Goal: Task Accomplishment & Management: Manage account settings

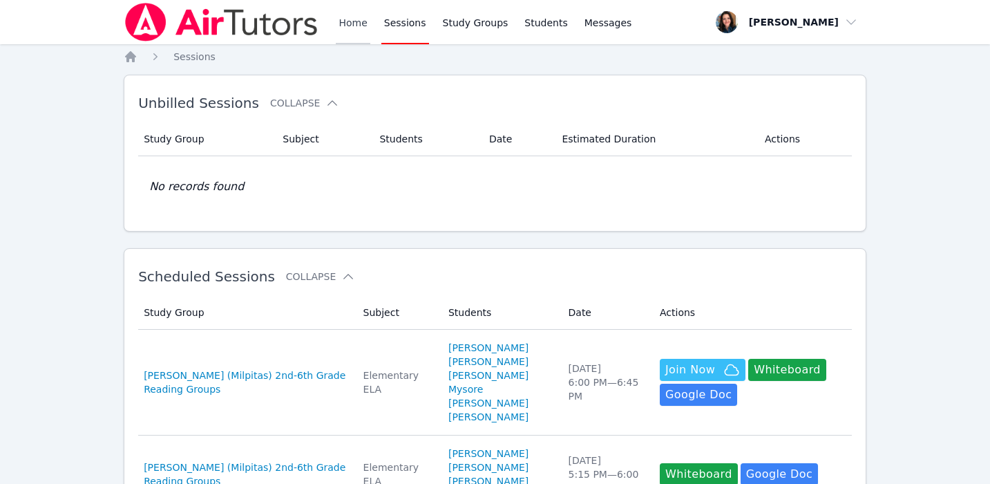
click at [361, 24] on link "Home" at bounding box center [353, 22] width 34 height 44
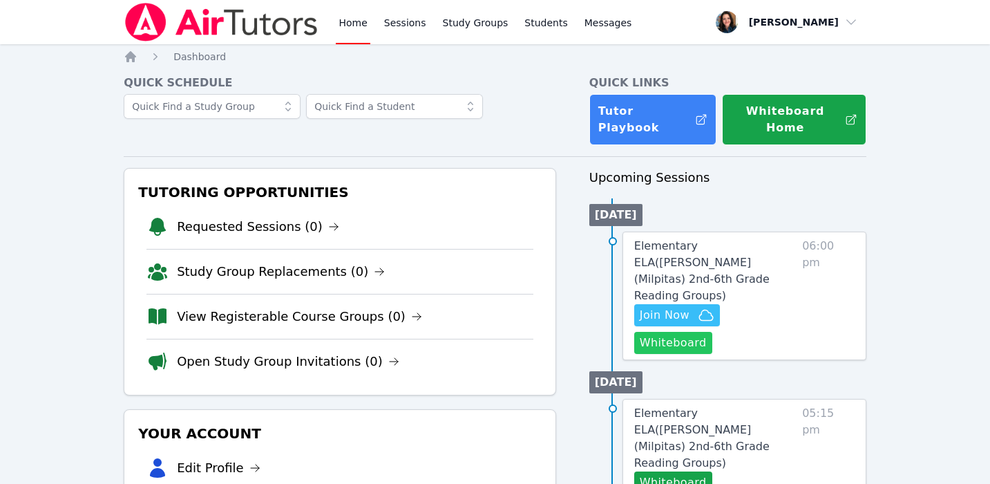
click at [712, 332] on button "Whiteboard" at bounding box center [673, 343] width 78 height 22
click at [699, 309] on icon "button" at bounding box center [706, 314] width 14 height 10
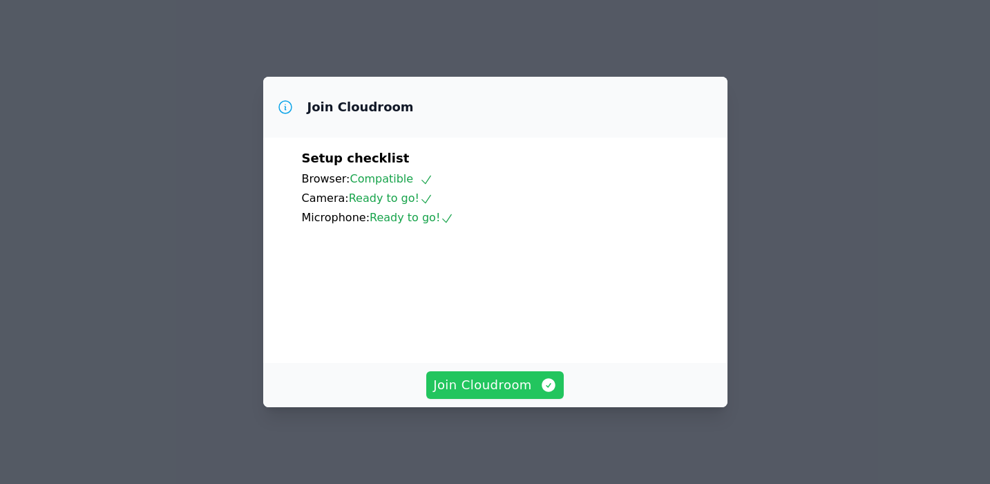
click at [477, 385] on span "Join Cloudroom" at bounding box center [495, 384] width 124 height 19
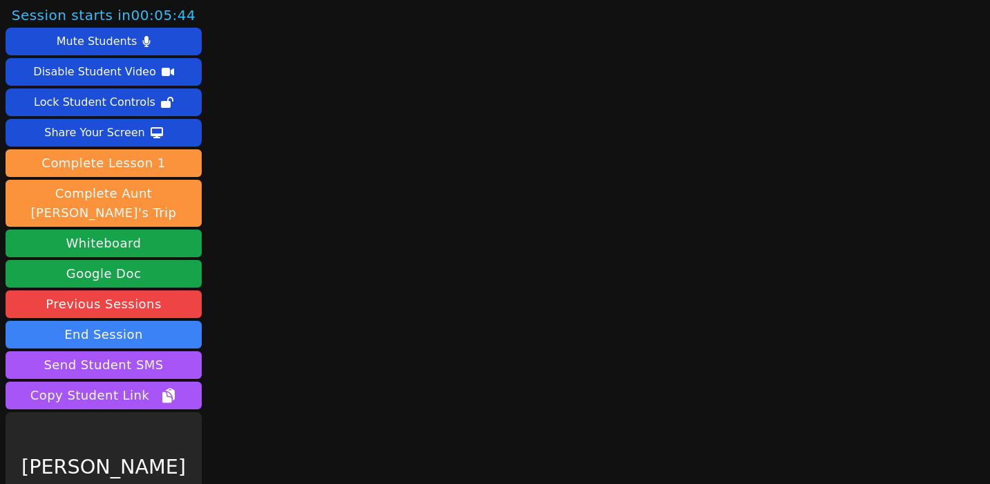
scroll to position [25, 0]
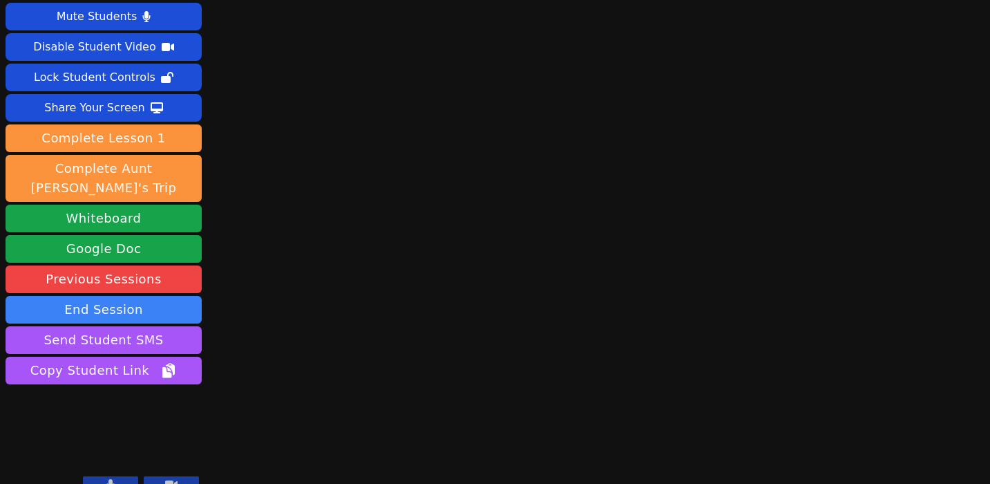
click at [114, 476] on button at bounding box center [110, 484] width 55 height 17
click at [169, 480] on icon at bounding box center [171, 484] width 12 height 8
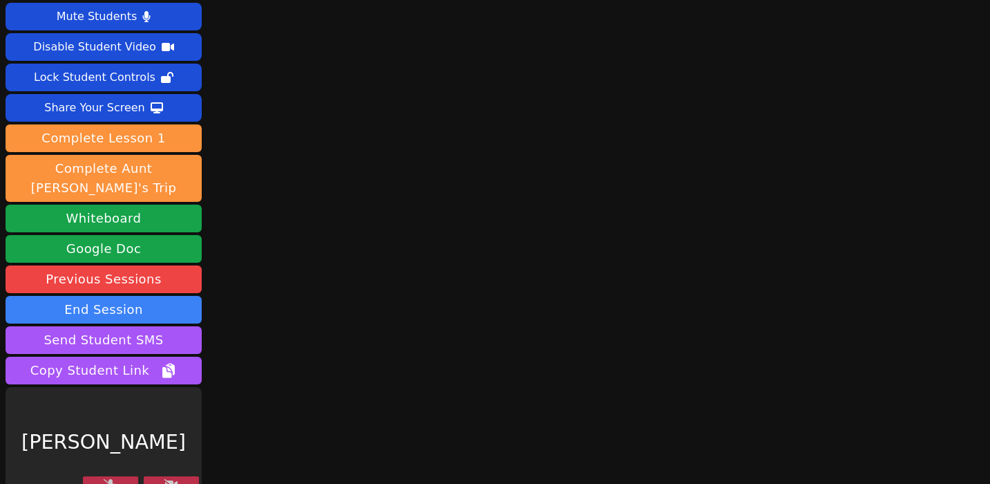
click at [175, 479] on icon at bounding box center [171, 484] width 14 height 11
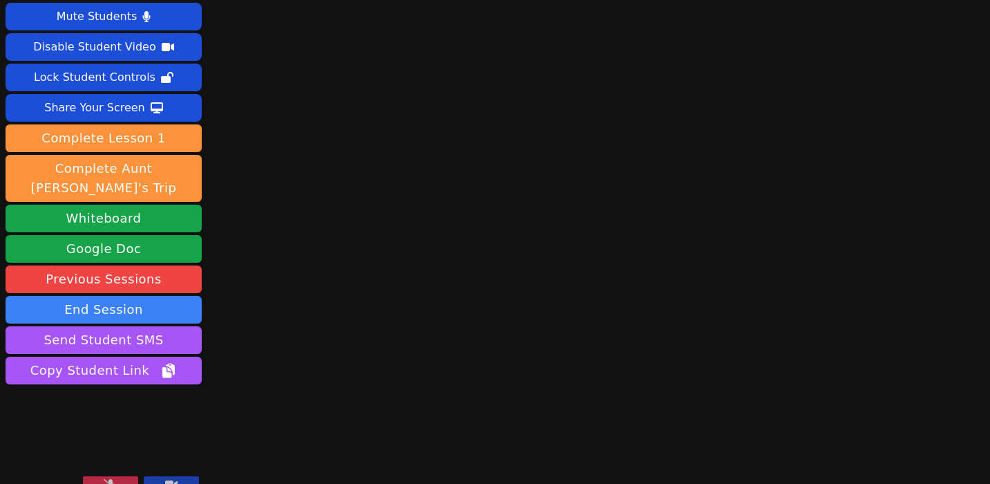
click at [175, 480] on icon at bounding box center [171, 484] width 12 height 8
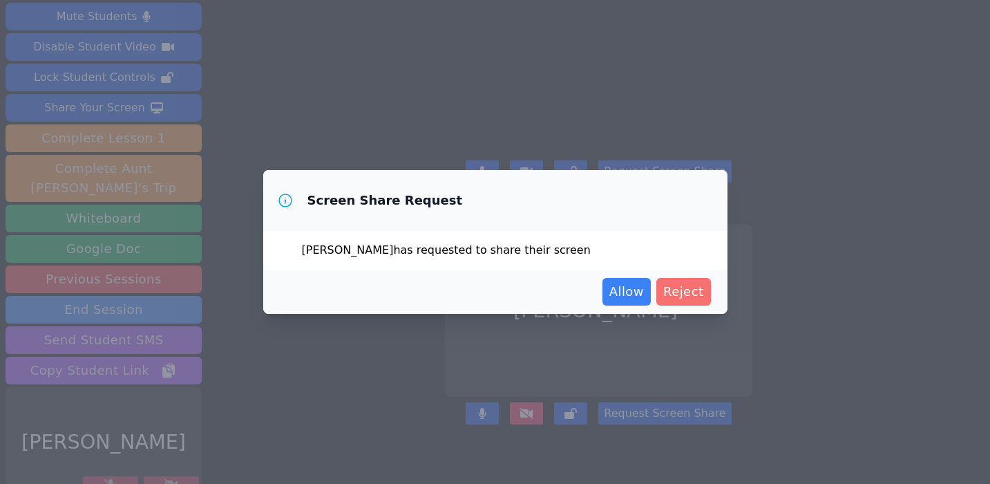
click at [696, 294] on span "Reject" at bounding box center [683, 291] width 41 height 19
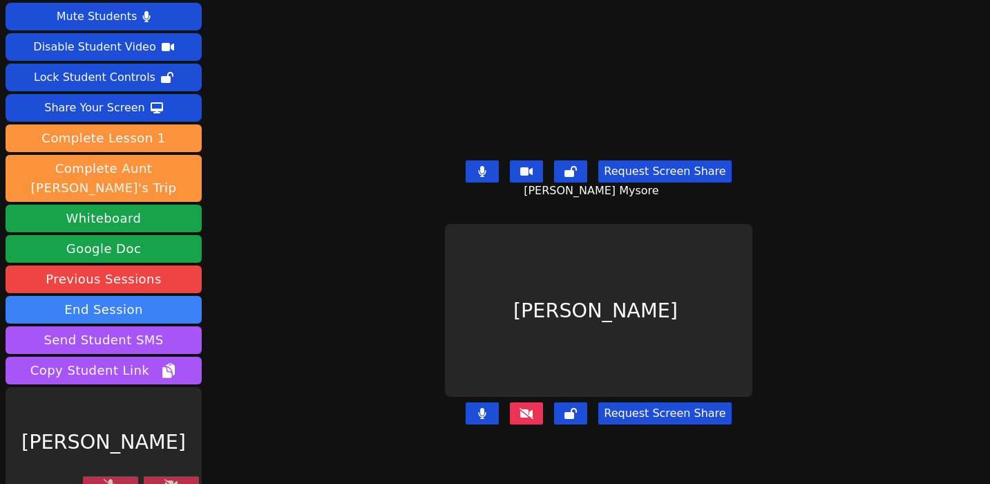
click at [183, 476] on button at bounding box center [171, 484] width 55 height 17
click at [122, 476] on button at bounding box center [110, 484] width 55 height 17
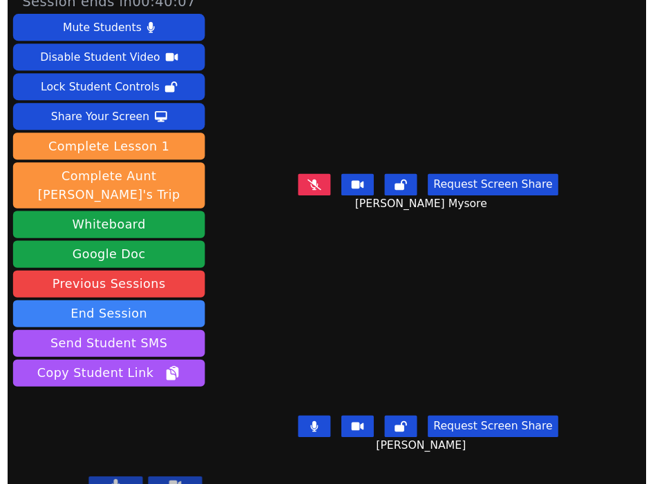
scroll to position [12, 0]
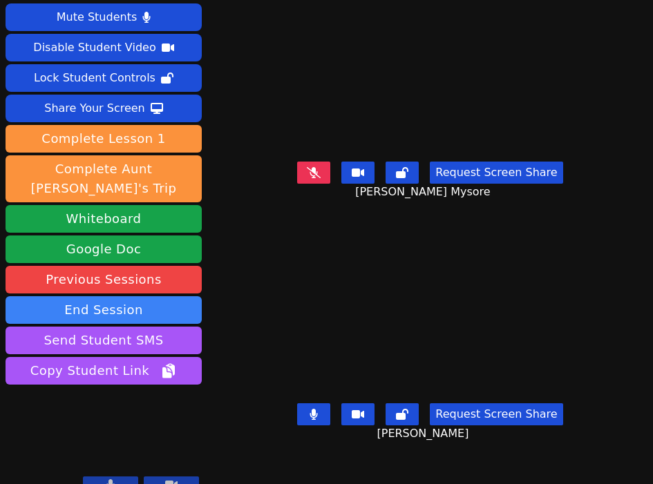
click at [111, 479] on icon at bounding box center [111, 484] width 8 height 11
click at [108, 479] on icon at bounding box center [111, 484] width 14 height 11
click at [108, 479] on icon at bounding box center [111, 484] width 8 height 11
click at [116, 479] on icon at bounding box center [111, 484] width 14 height 11
click at [97, 477] on button at bounding box center [110, 485] width 55 height 17
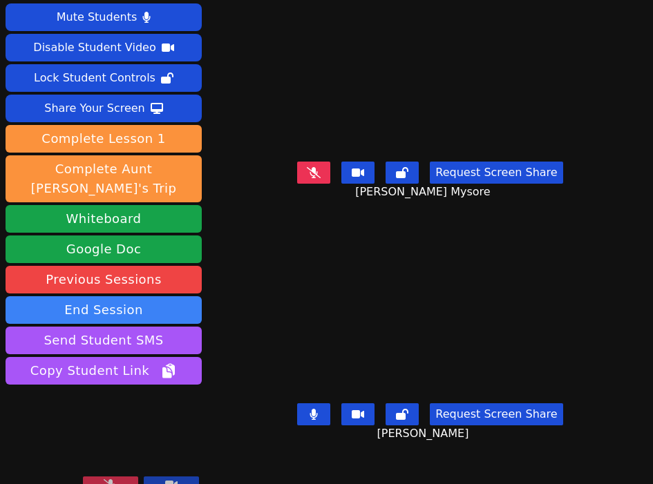
click at [124, 477] on button at bounding box center [110, 485] width 55 height 17
click at [106, 477] on button at bounding box center [110, 485] width 55 height 17
click at [117, 477] on button at bounding box center [110, 485] width 55 height 17
click at [120, 477] on button at bounding box center [110, 485] width 55 height 17
click at [118, 477] on button at bounding box center [110, 485] width 55 height 17
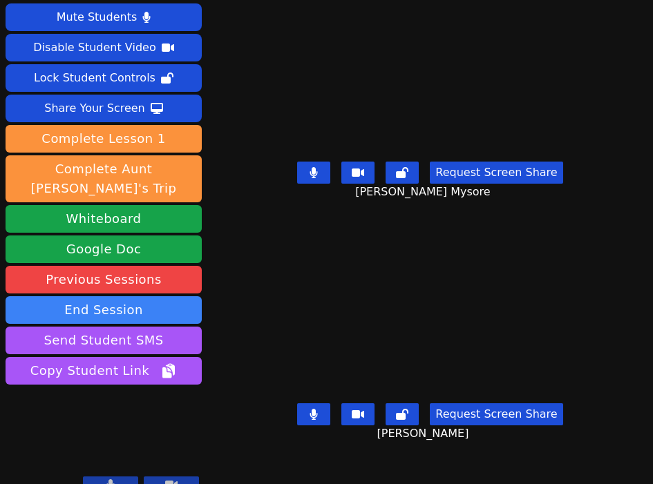
click at [634, 345] on div "Session ends in 00:18:14 Mute Students Disable Student Video Lock Student Contr…" at bounding box center [326, 218] width 653 height 484
click at [635, 216] on div "Session ends in 00:09:36 Mute Students Disable Student Video Lock Student Contr…" at bounding box center [326, 218] width 653 height 484
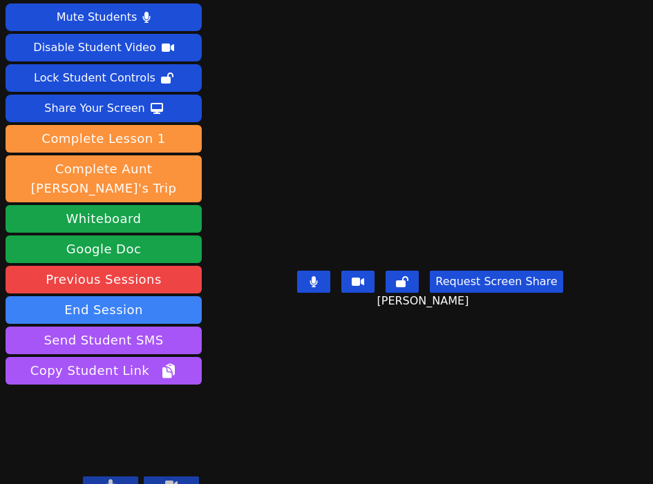
click at [113, 479] on icon at bounding box center [111, 484] width 8 height 11
click at [115, 479] on icon at bounding box center [111, 484] width 14 height 11
click at [112, 479] on icon at bounding box center [111, 484] width 8 height 11
click at [159, 477] on button at bounding box center [171, 485] width 55 height 17
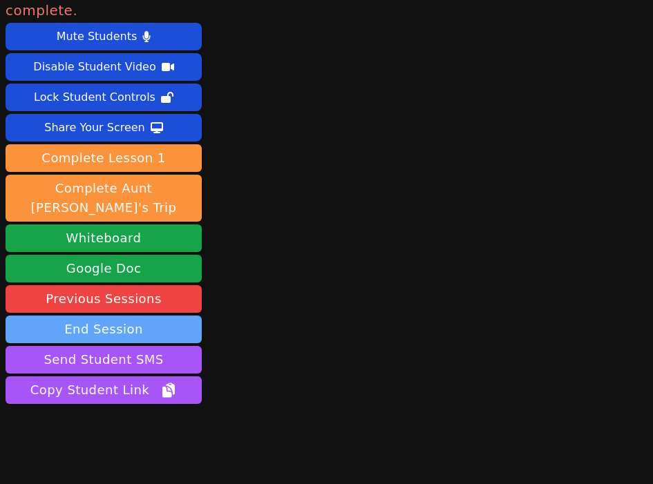
click at [129, 316] on button "End Session" at bounding box center [104, 330] width 196 height 28
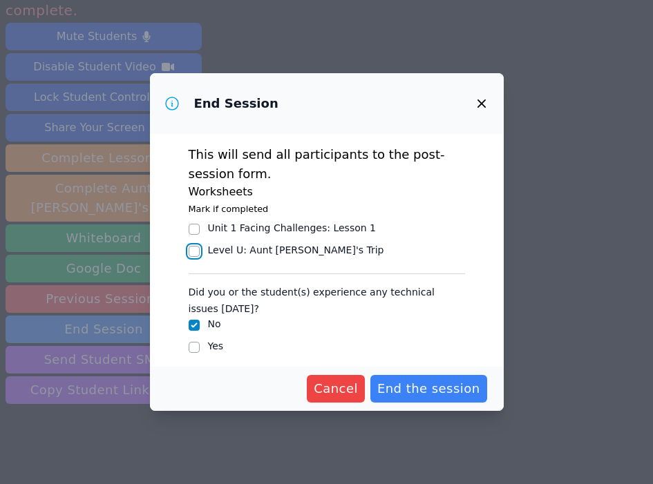
click at [191, 254] on input "Level U : Aunt [PERSON_NAME]'s Trip" at bounding box center [194, 251] width 11 height 11
checkbox input "true"
click at [430, 382] on span "End the session" at bounding box center [428, 388] width 103 height 19
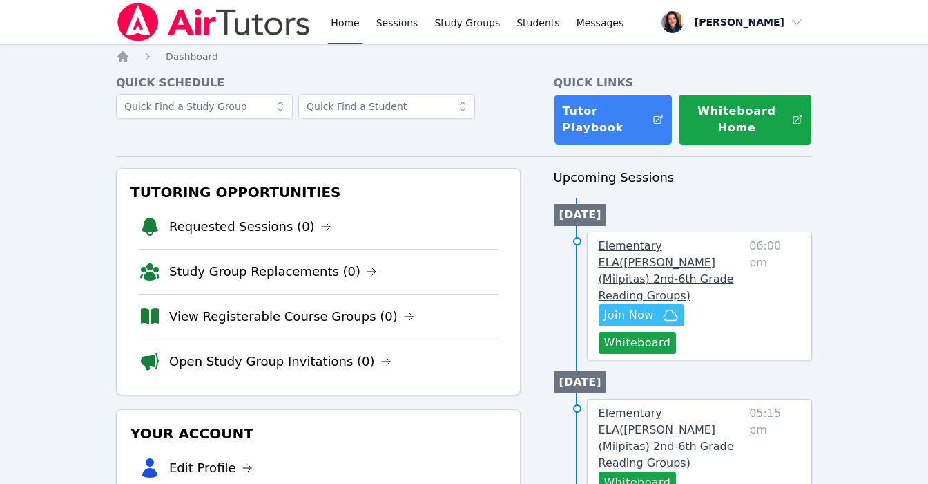
click at [646, 264] on span "Elementary ELA ( Curtner (Milpitas) 2nd-6th Grade Reading Groups )" at bounding box center [666, 270] width 135 height 63
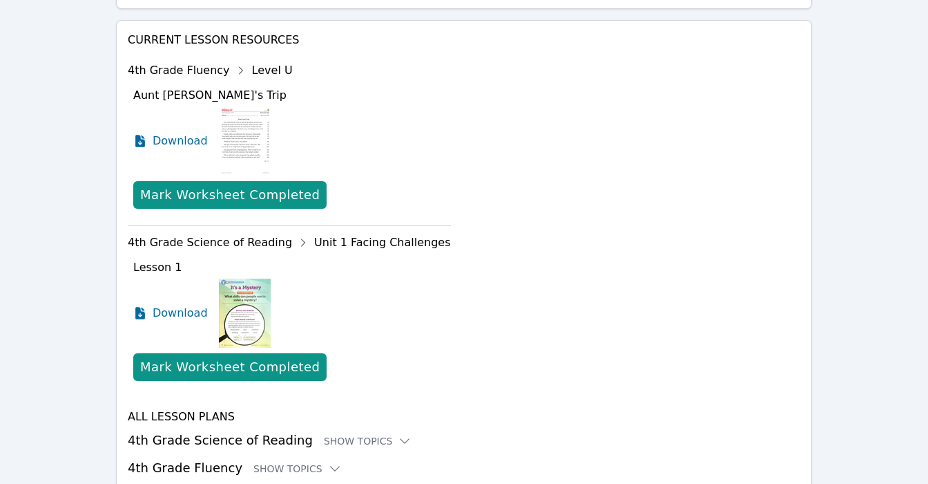
scroll to position [566, 0]
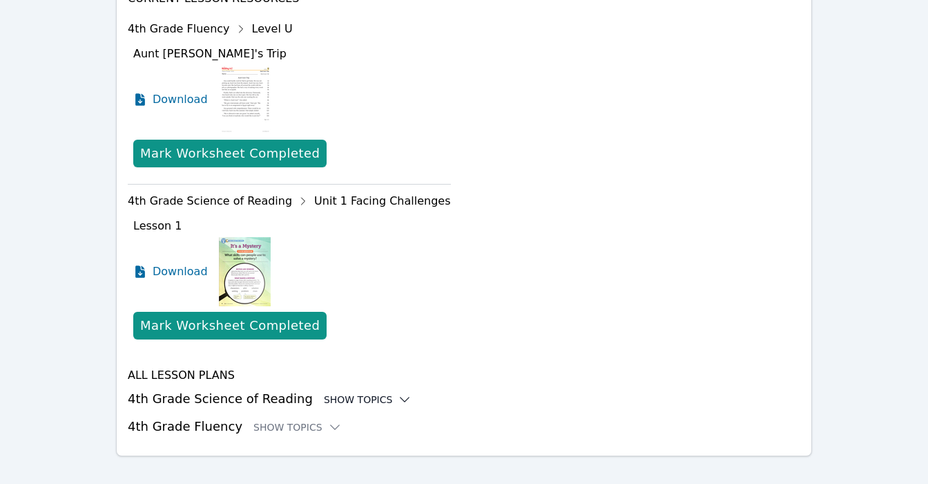
click at [401, 397] on icon at bounding box center [405, 399] width 9 height 4
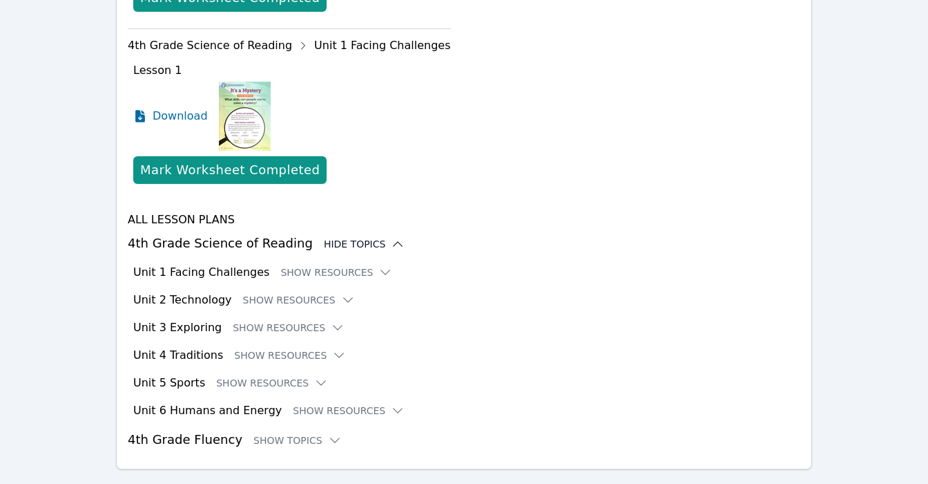
scroll to position [721, 0]
click at [379, 266] on icon at bounding box center [386, 273] width 14 height 14
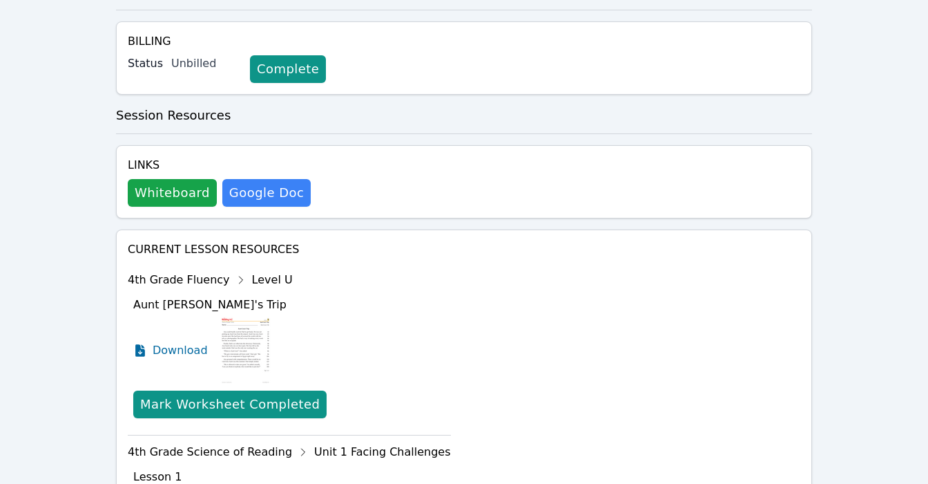
scroll to position [0, 0]
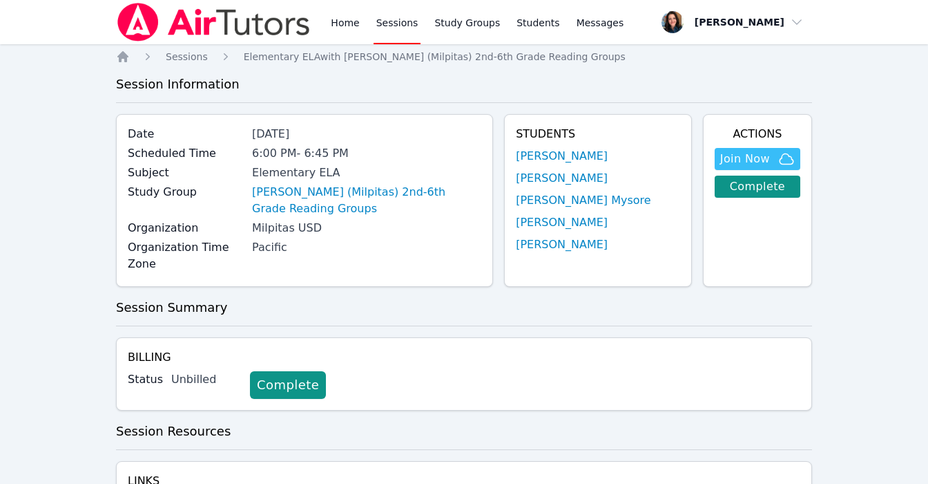
click at [133, 54] on ol "Home Sessions Elementary ELA with Curtner (Milpitas) 2nd-6th Grade Reading Grou…" at bounding box center [371, 57] width 510 height 14
click at [128, 54] on icon "Breadcrumb" at bounding box center [123, 57] width 14 height 14
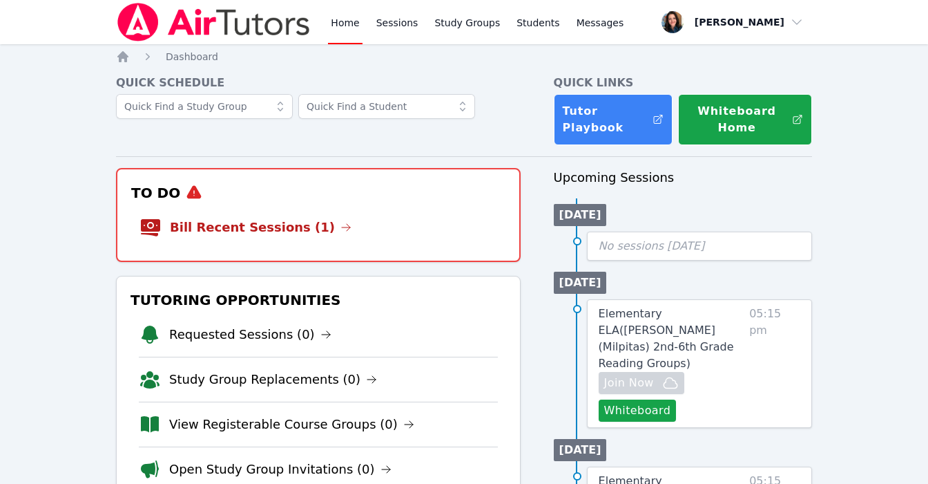
click at [274, 239] on li "Bill Recent Sessions (1)" at bounding box center [319, 227] width 358 height 44
click at [311, 225] on link "Bill Recent Sessions (1)" at bounding box center [261, 227] width 182 height 19
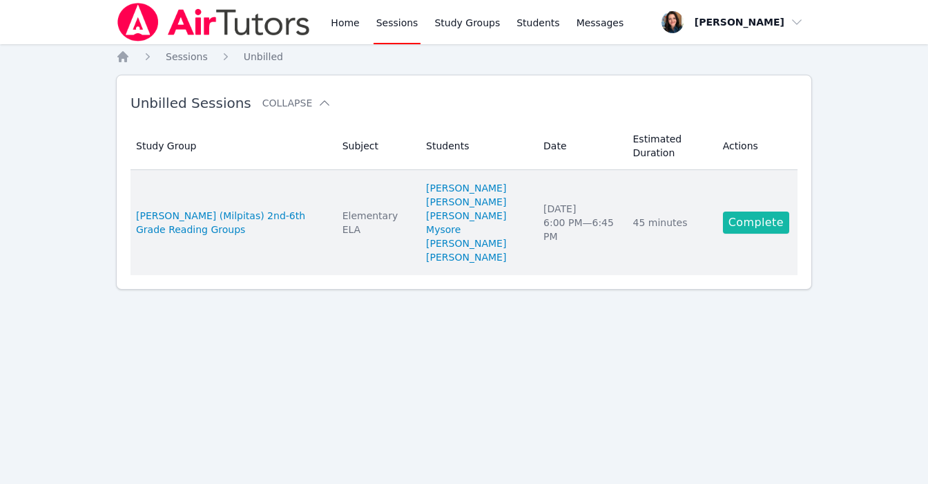
click at [728, 226] on link "Complete" at bounding box center [756, 222] width 66 height 22
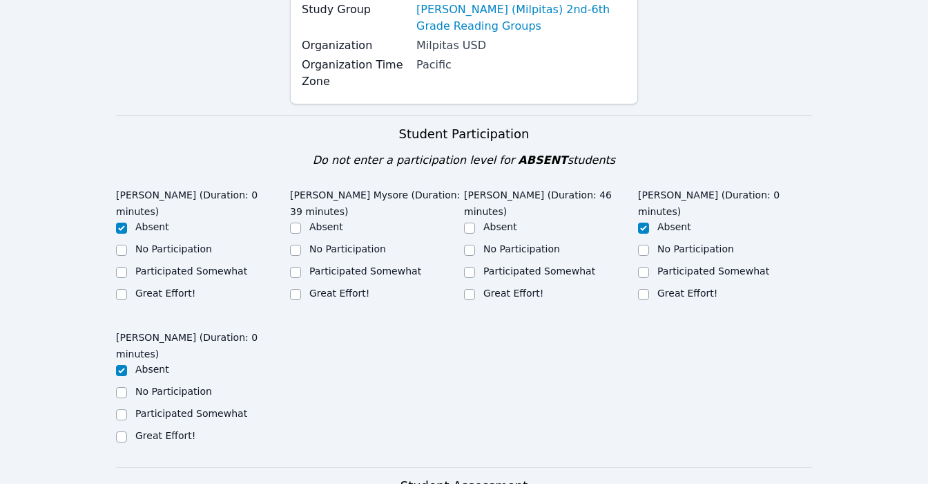
scroll to position [216, 0]
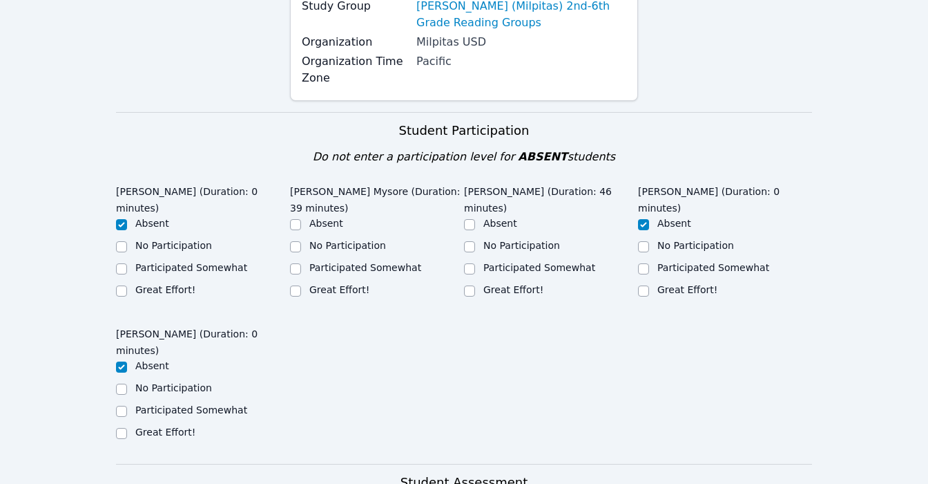
click at [349, 284] on label "Great Effort!" at bounding box center [339, 289] width 60 height 11
click at [301, 285] on input "Great Effort!" at bounding box center [295, 290] width 11 height 11
checkbox input "true"
click at [526, 283] on div "Great Effort!" at bounding box center [551, 291] width 174 height 17
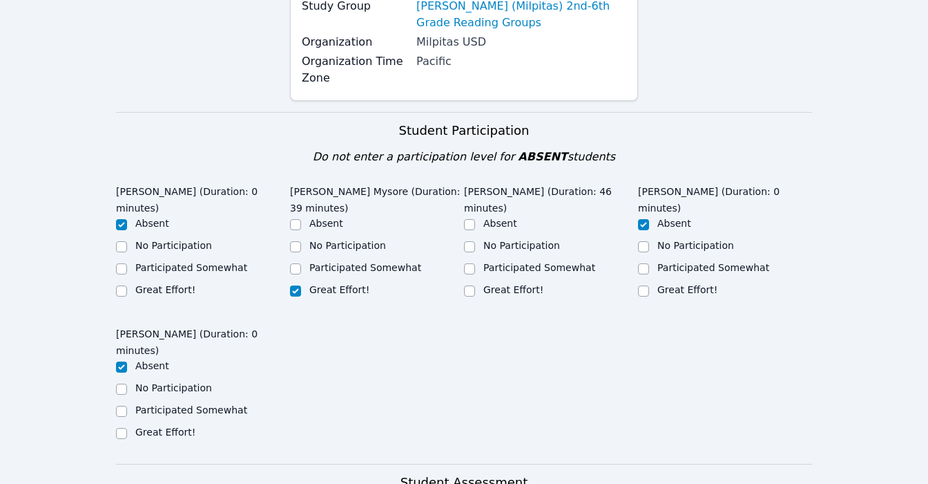
click at [526, 284] on label "Great Effort!" at bounding box center [514, 289] width 60 height 11
click at [475, 285] on input "Great Effort!" at bounding box center [469, 290] width 11 height 11
checkbox input "true"
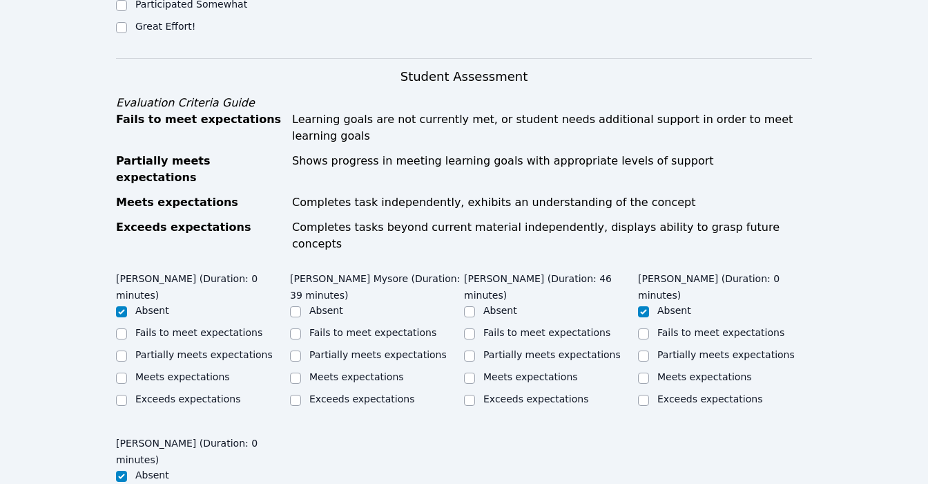
scroll to position [633, 0]
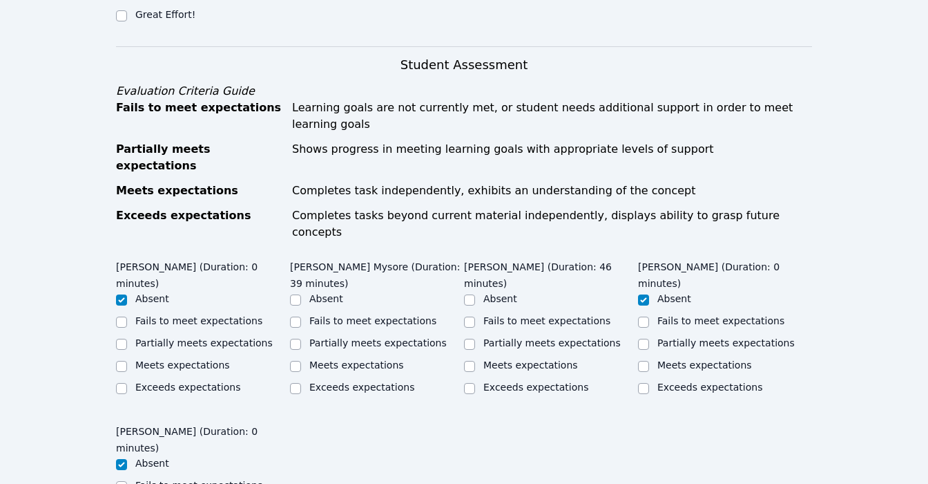
click at [375, 359] on label "Meets expectations" at bounding box center [356, 364] width 95 height 11
click at [301, 361] on input "Meets expectations" at bounding box center [295, 366] width 11 height 11
checkbox input "true"
click at [497, 359] on label "Meets expectations" at bounding box center [531, 364] width 95 height 11
click at [475, 361] on input "Meets expectations" at bounding box center [469, 366] width 11 height 11
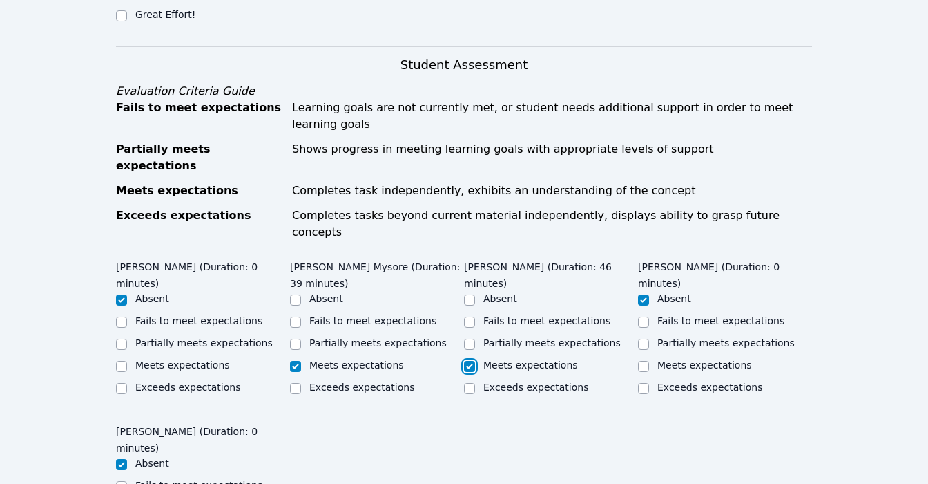
checkbox input "true"
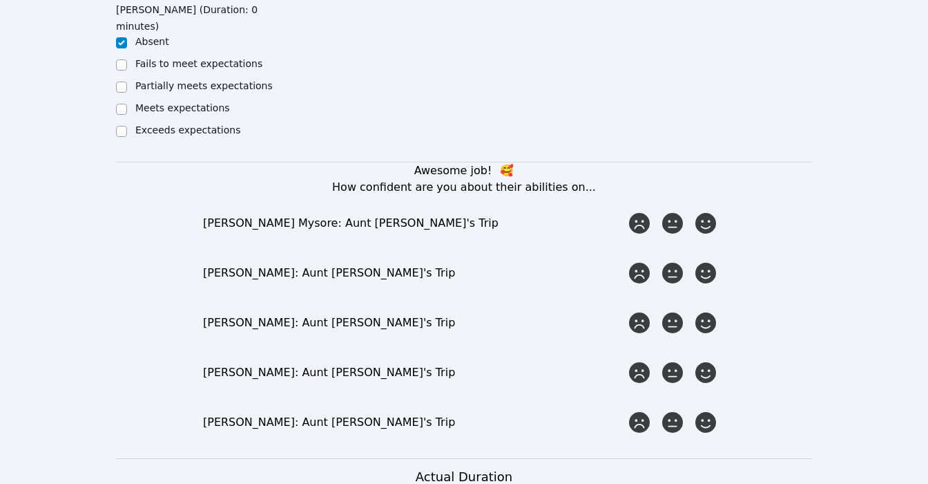
scroll to position [1062, 0]
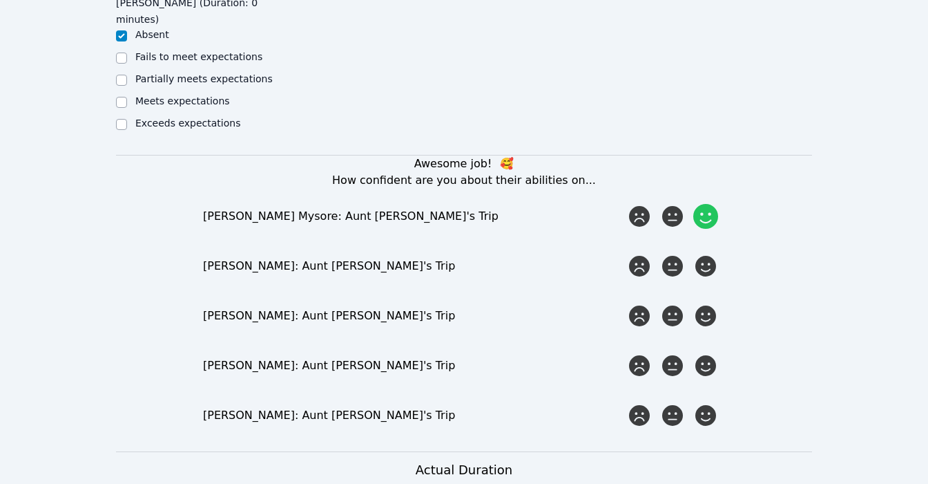
click at [707, 204] on icon at bounding box center [706, 216] width 25 height 25
click at [0, 0] on input "radio" at bounding box center [0, 0] width 0 height 0
click at [707, 254] on icon at bounding box center [706, 266] width 25 height 25
click at [0, 0] on input "radio" at bounding box center [0, 0] width 0 height 0
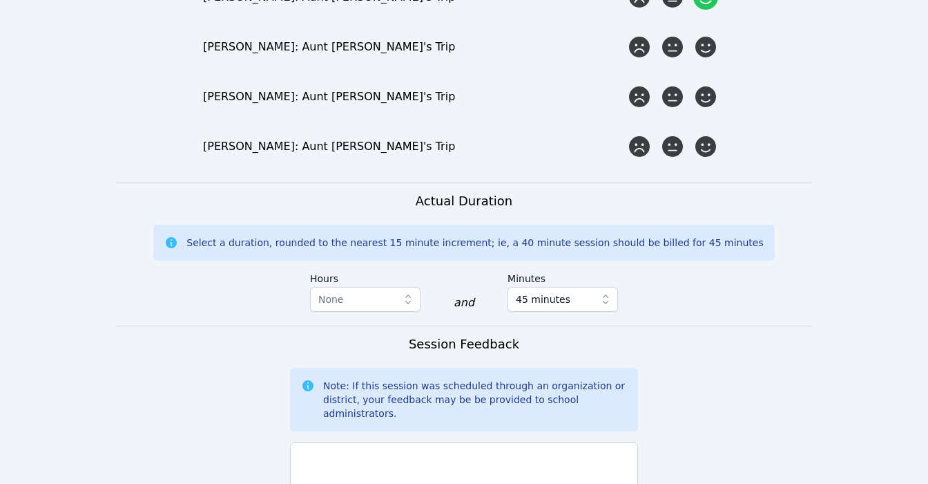
scroll to position [1383, 0]
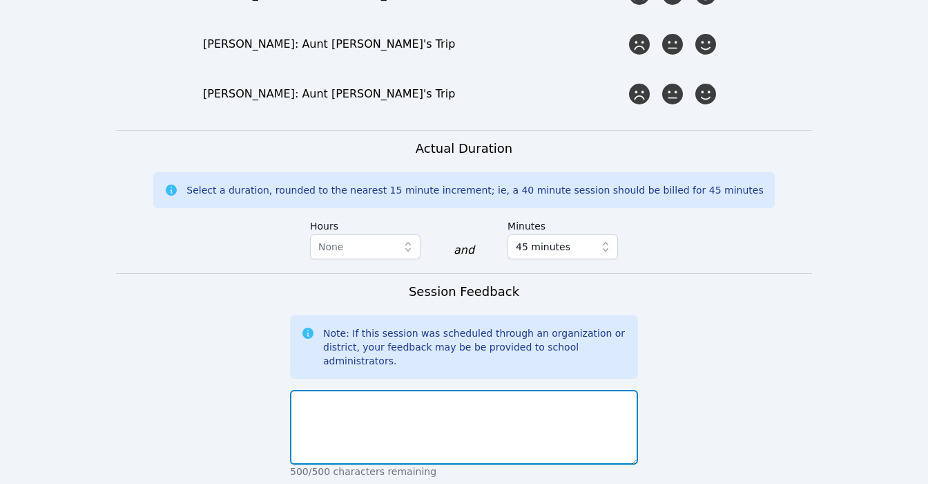
click at [589, 390] on textarea at bounding box center [464, 427] width 348 height 75
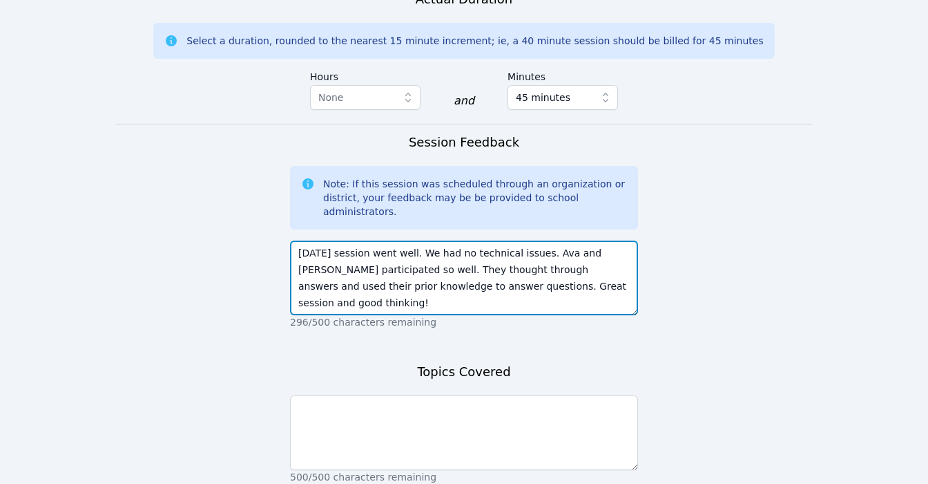
scroll to position [1549, 0]
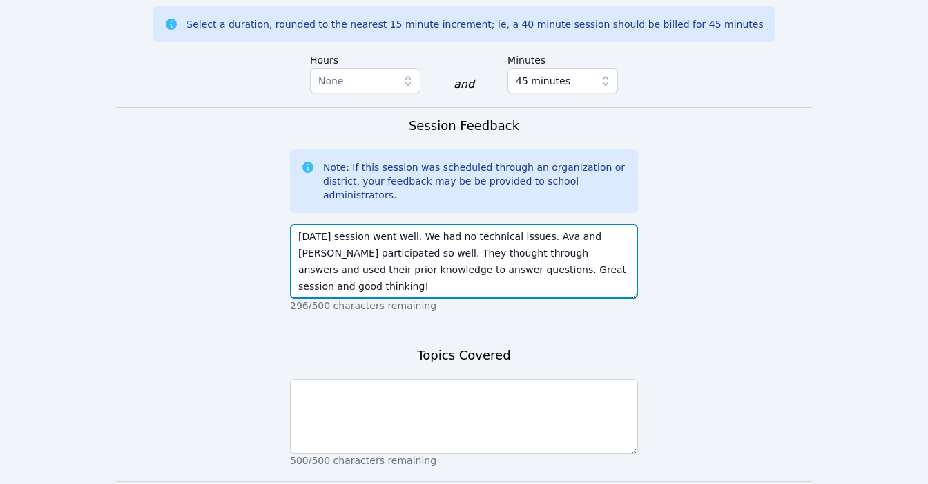
type textarea "Today's session went well. We had no technical issues. Ava and Anaya participat…"
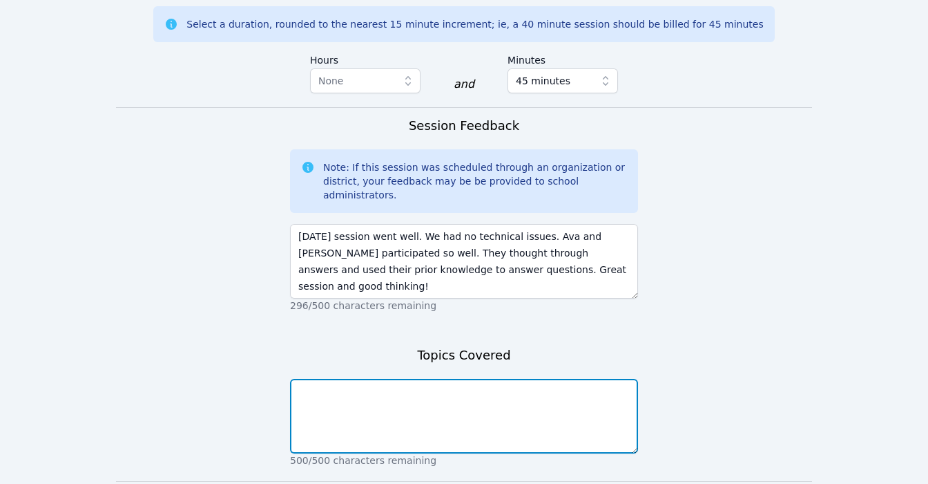
click at [371, 379] on textarea at bounding box center [464, 416] width 348 height 75
type textarea "M"
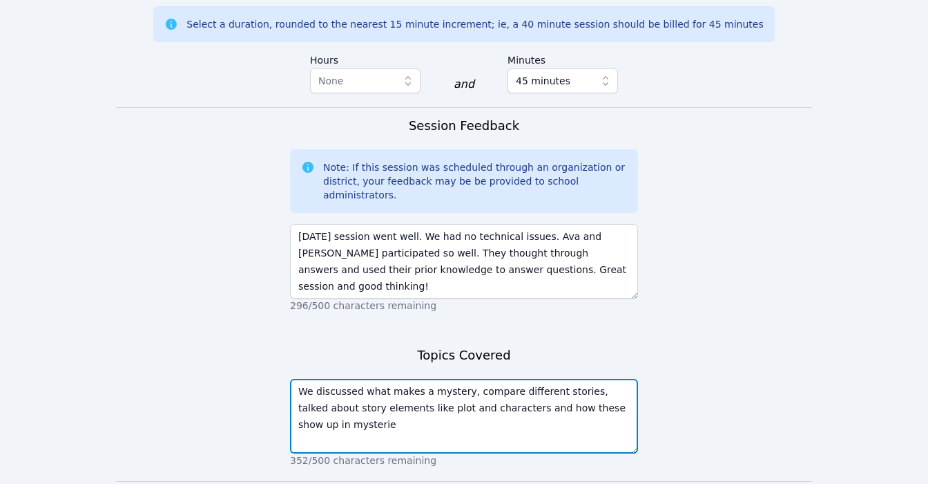
drag, startPoint x: 619, startPoint y: 343, endPoint x: 571, endPoint y: 341, distance: 47.7
click at [572, 379] on textarea "We discussed what makes a mystery, compare different stories, talked about stor…" at bounding box center [464, 416] width 348 height 75
click at [518, 379] on textarea "We discussed what makes a mystery, compare different stories, talked about stor…" at bounding box center [464, 416] width 348 height 75
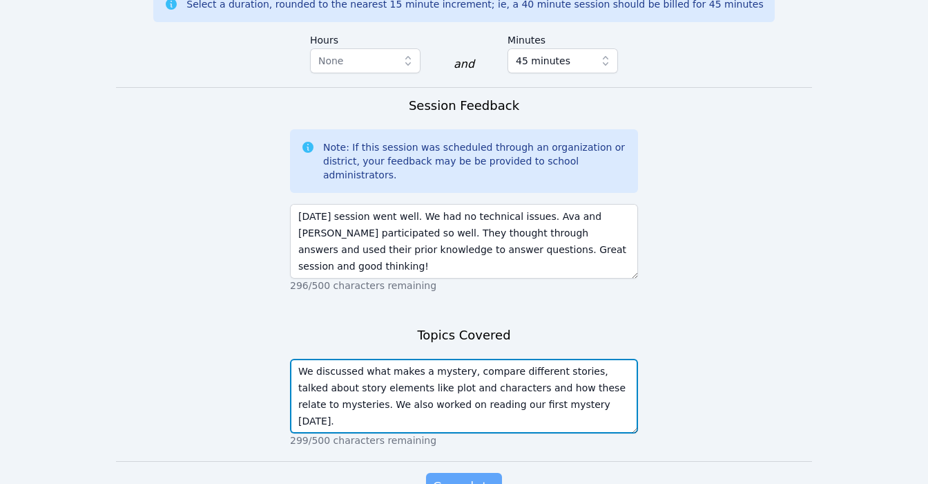
type textarea "We discussed what makes a mystery, compare different stories, talked about stor…"
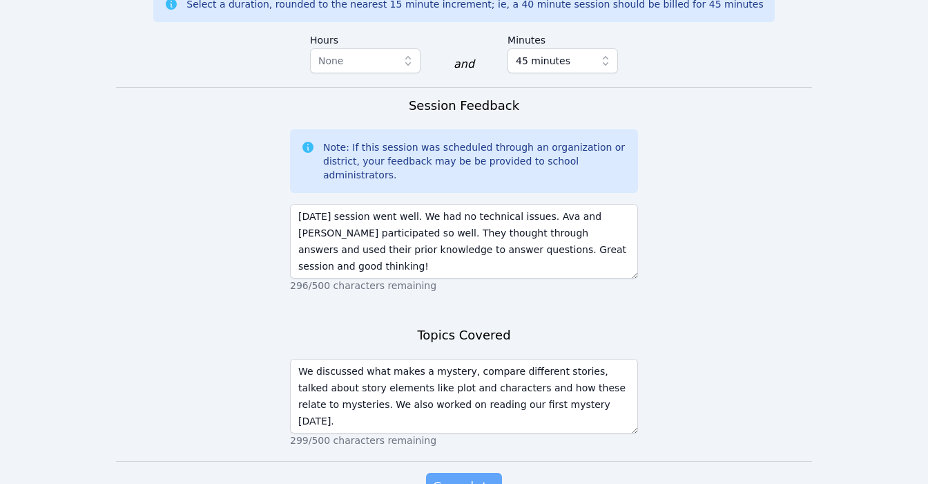
click at [467, 477] on span "Complete" at bounding box center [464, 486] width 62 height 19
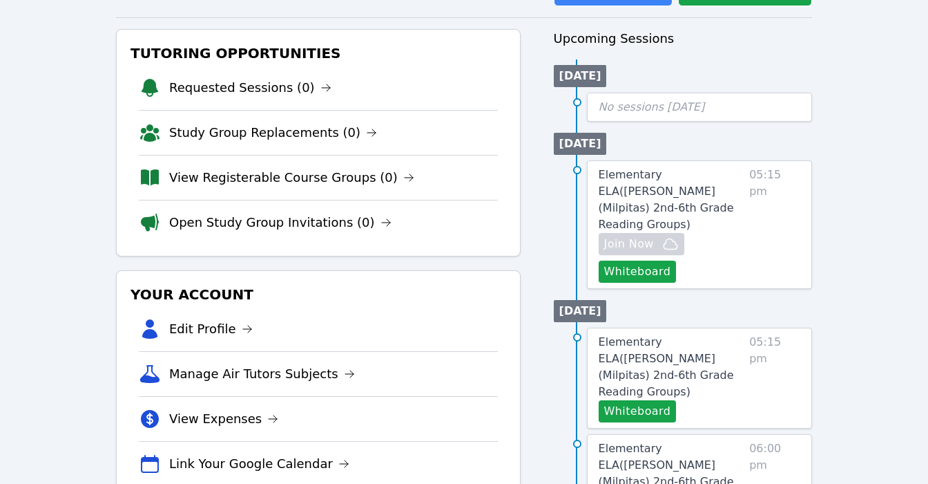
scroll to position [174, 0]
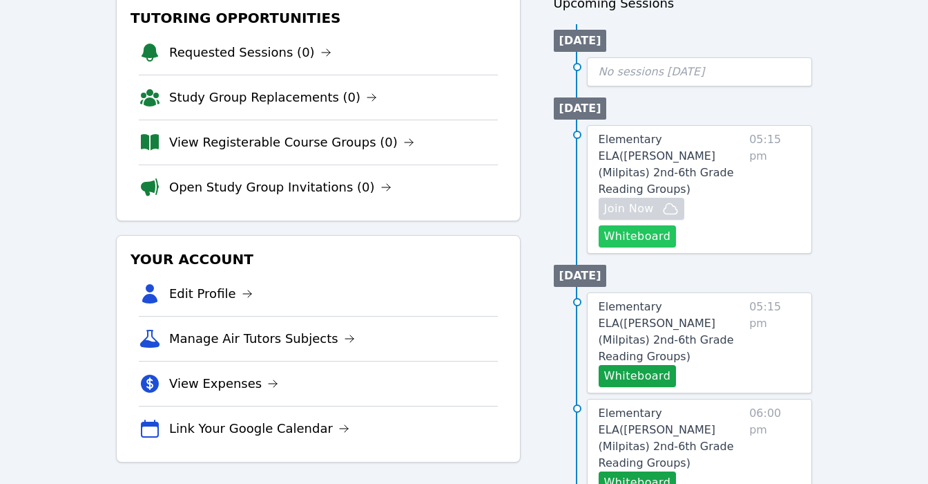
click at [658, 225] on button "Whiteboard" at bounding box center [638, 236] width 78 height 22
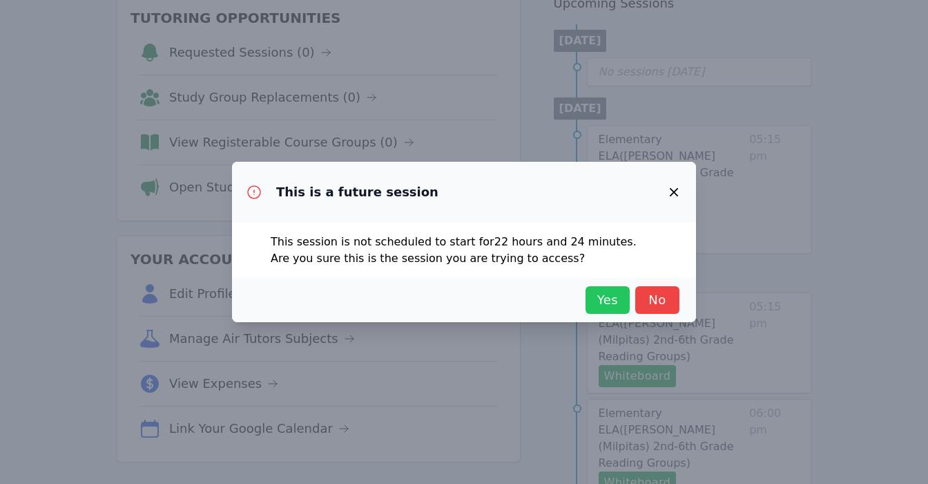
click at [610, 295] on span "Yes" at bounding box center [608, 299] width 30 height 19
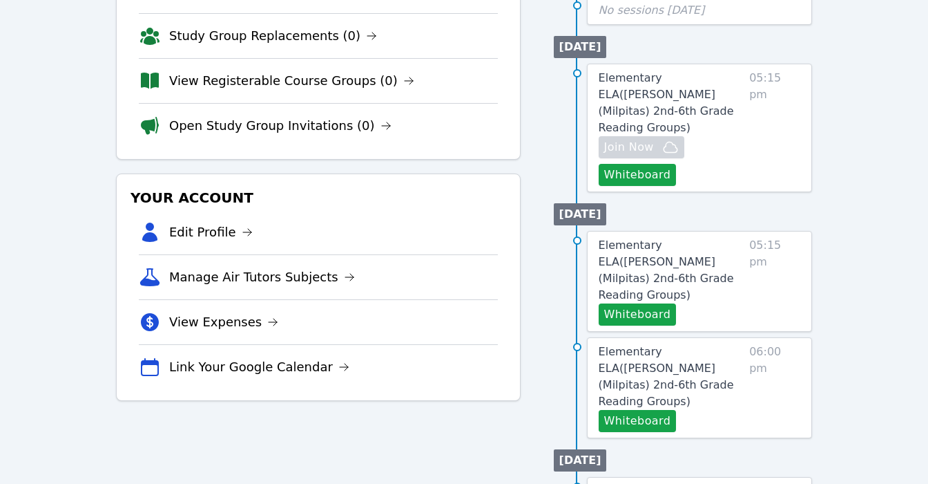
scroll to position [238, 0]
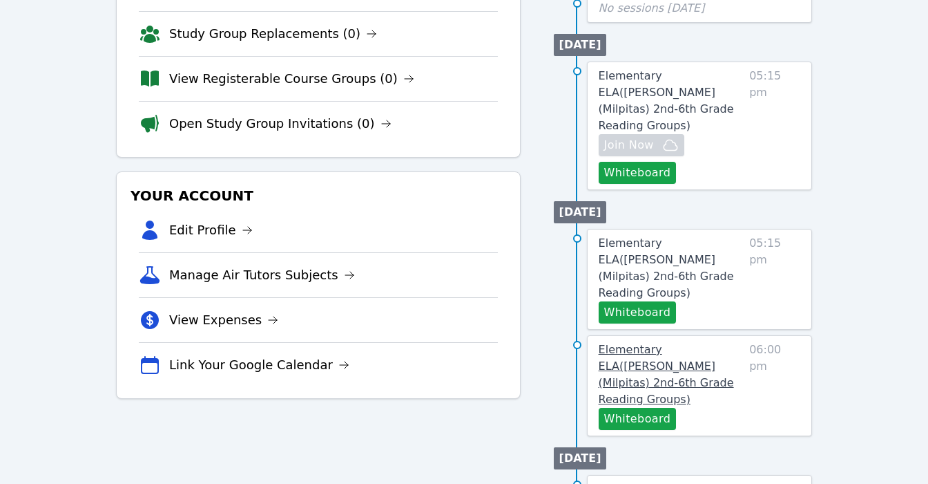
click at [708, 343] on span "Elementary ELA ( Curtner (Milpitas) 2nd-6th Grade Reading Groups )" at bounding box center [666, 374] width 135 height 63
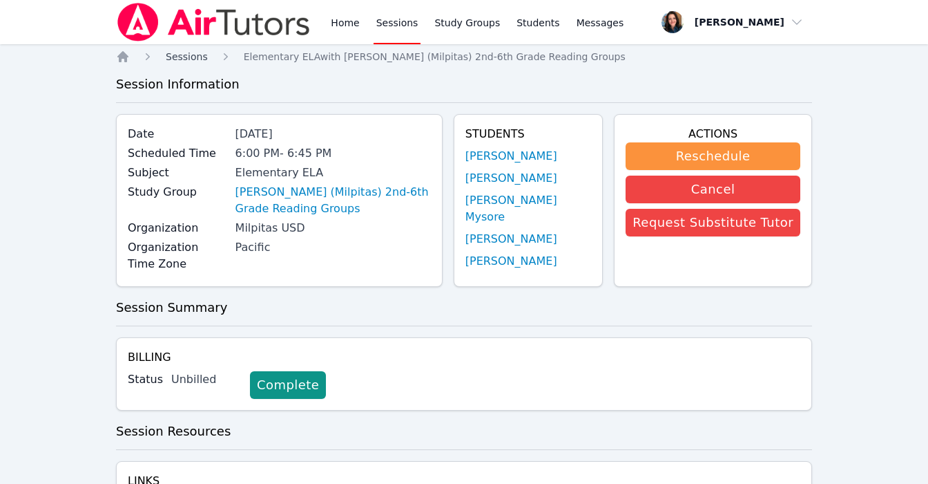
click at [194, 56] on span "Sessions" at bounding box center [187, 56] width 42 height 11
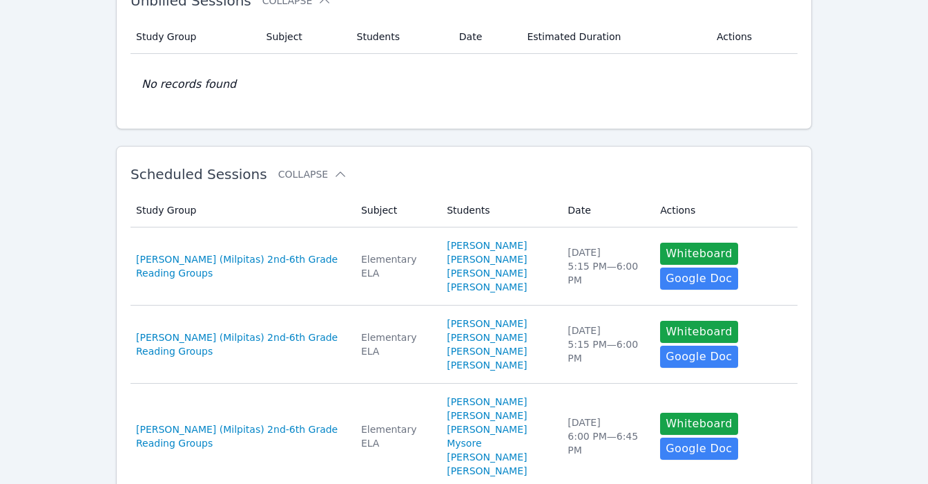
scroll to position [104, 0]
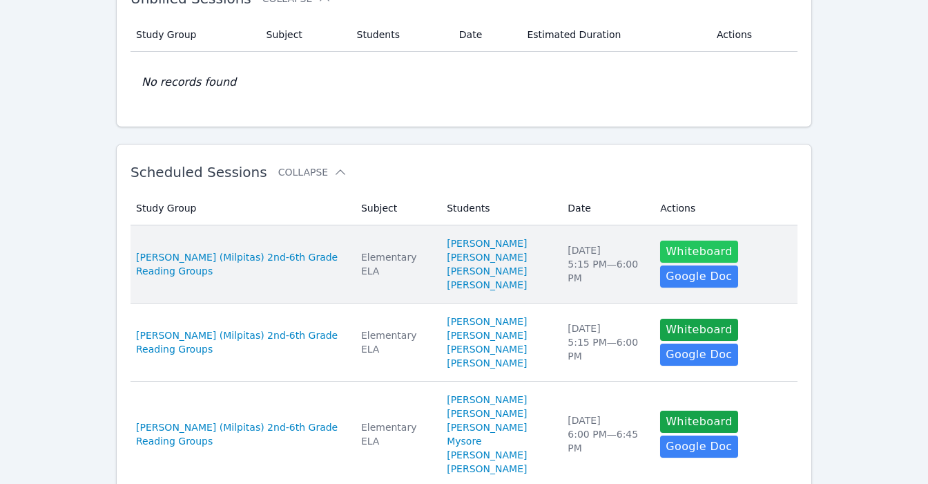
click at [672, 244] on button "Whiteboard" at bounding box center [699, 251] width 78 height 22
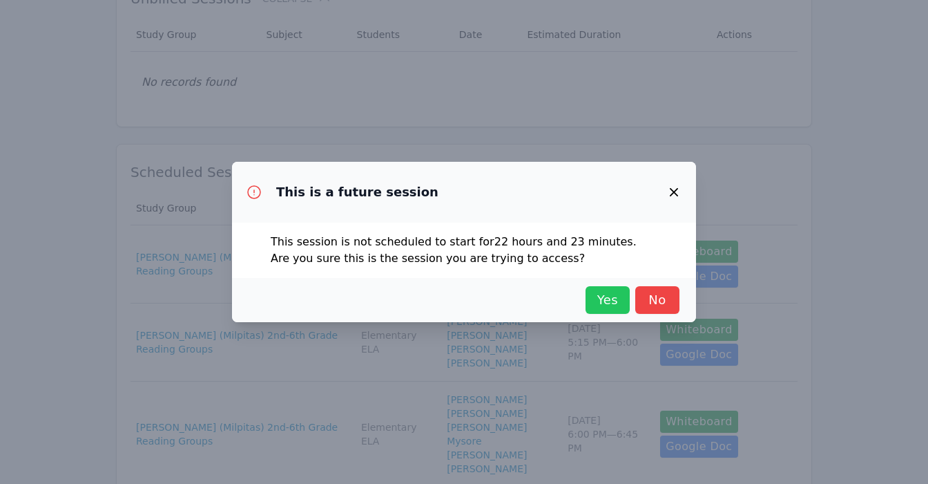
click at [598, 298] on span "Yes" at bounding box center [608, 299] width 30 height 19
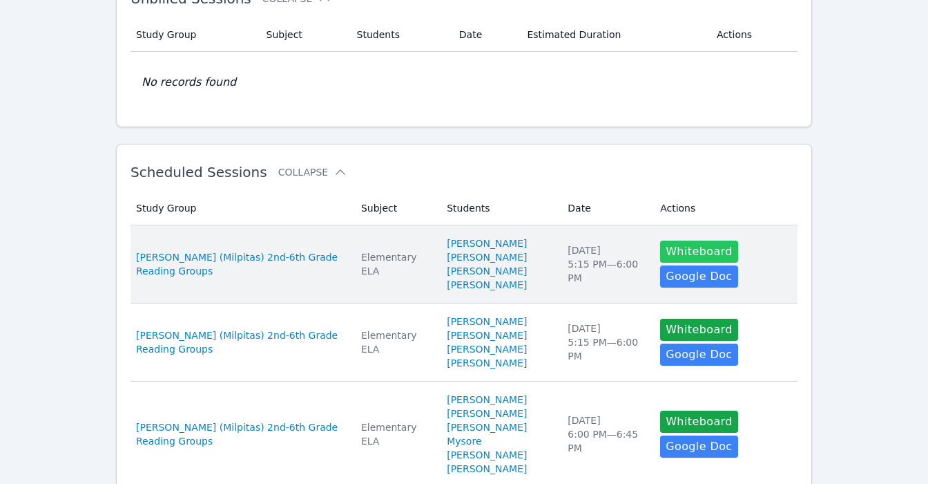
click at [685, 249] on button "Whiteboard" at bounding box center [699, 251] width 78 height 22
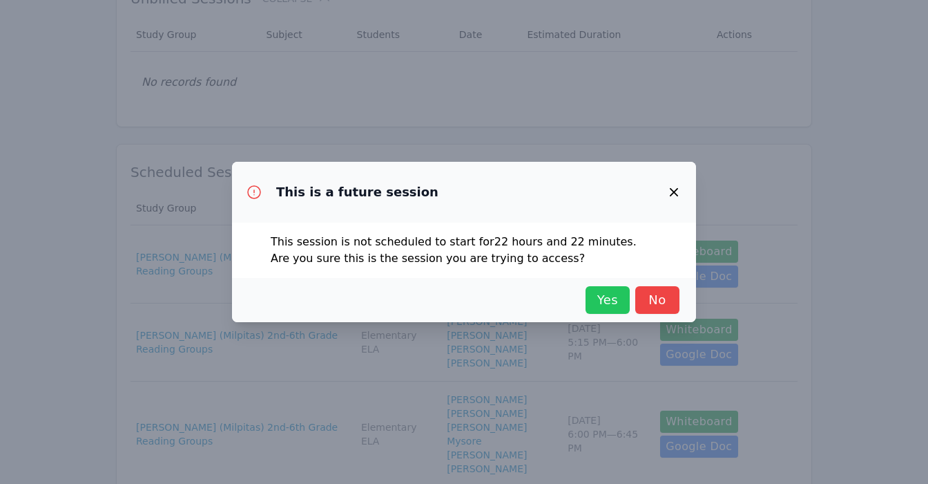
click at [599, 303] on span "Yes" at bounding box center [608, 299] width 30 height 19
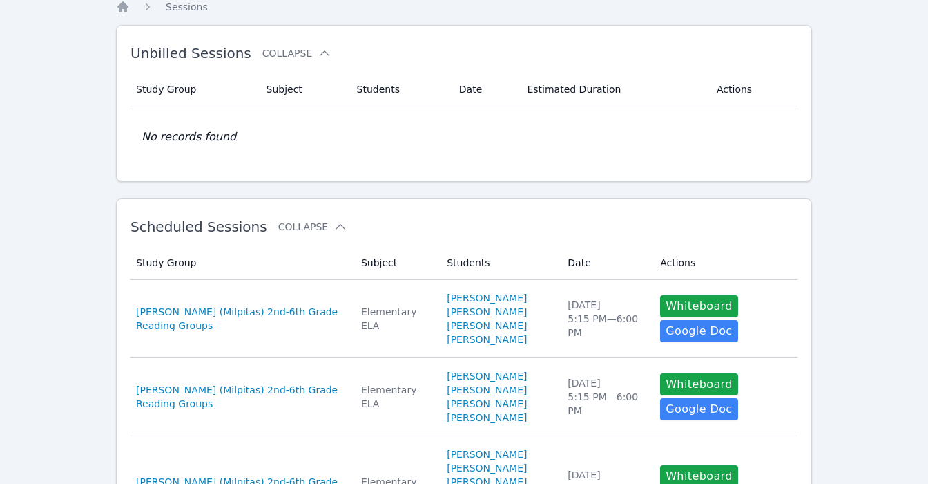
scroll to position [0, 0]
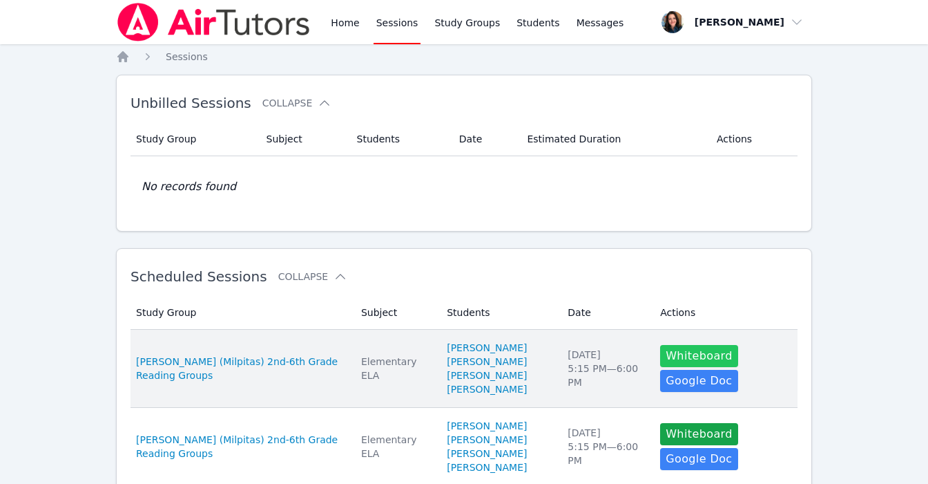
click at [660, 354] on button "Whiteboard" at bounding box center [699, 356] width 78 height 22
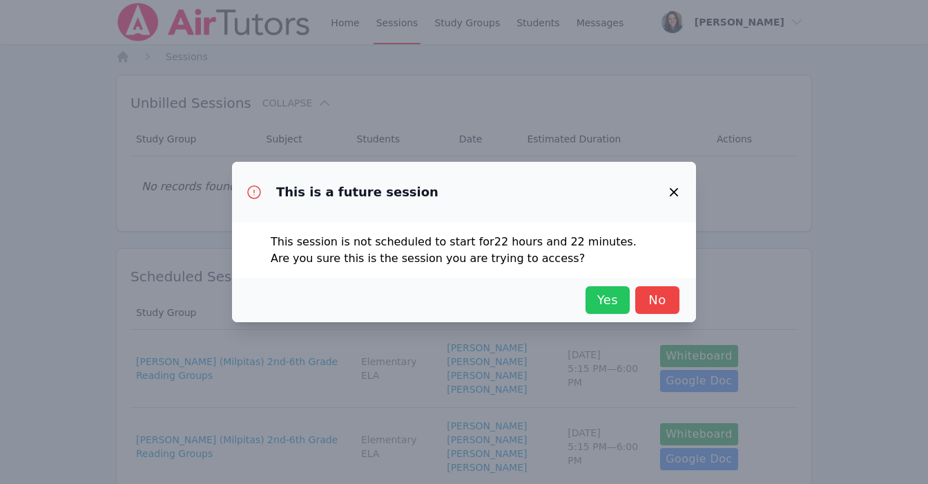
click at [609, 300] on span "Yes" at bounding box center [608, 299] width 30 height 19
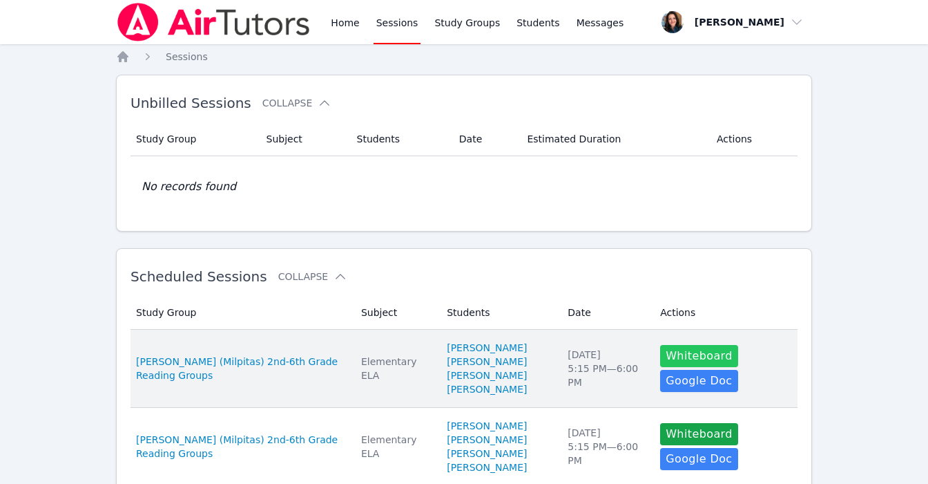
click at [686, 351] on button "Whiteboard" at bounding box center [699, 356] width 78 height 22
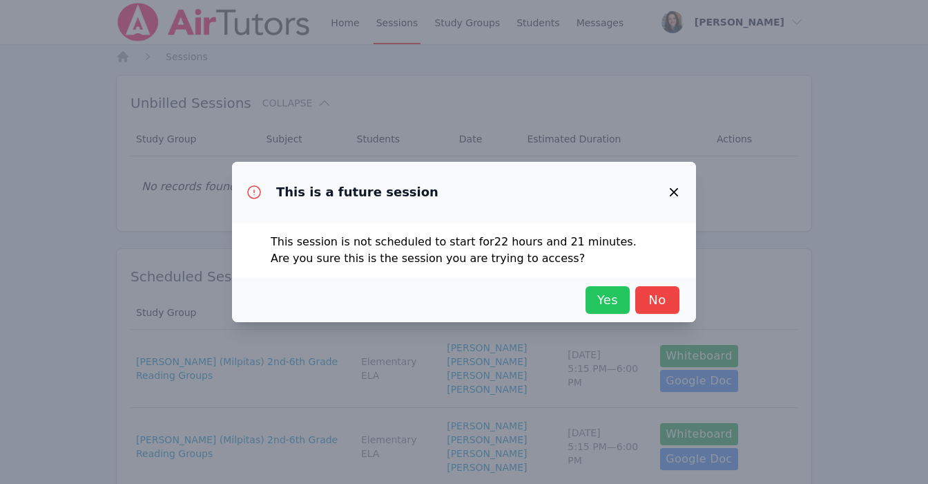
click at [600, 293] on span "Yes" at bounding box center [608, 299] width 30 height 19
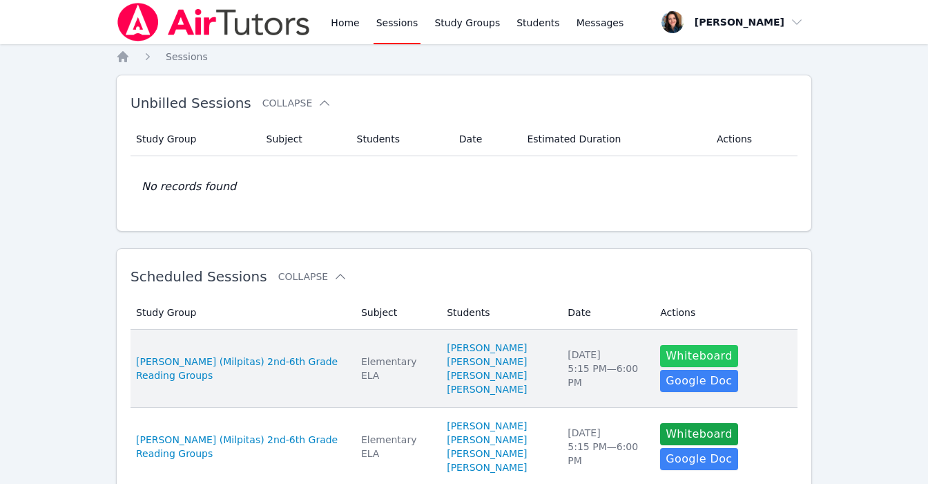
click at [665, 354] on button "Whiteboard" at bounding box center [699, 356] width 78 height 22
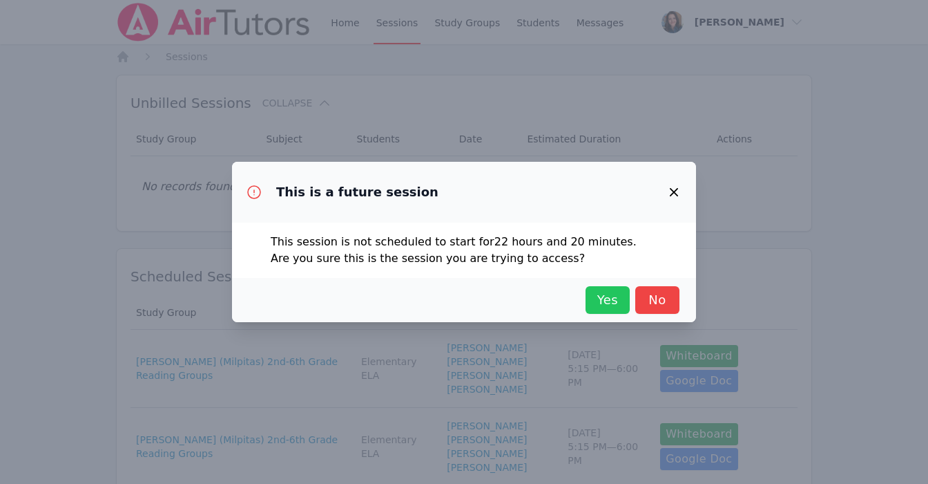
click at [617, 296] on span "Yes" at bounding box center [608, 299] width 30 height 19
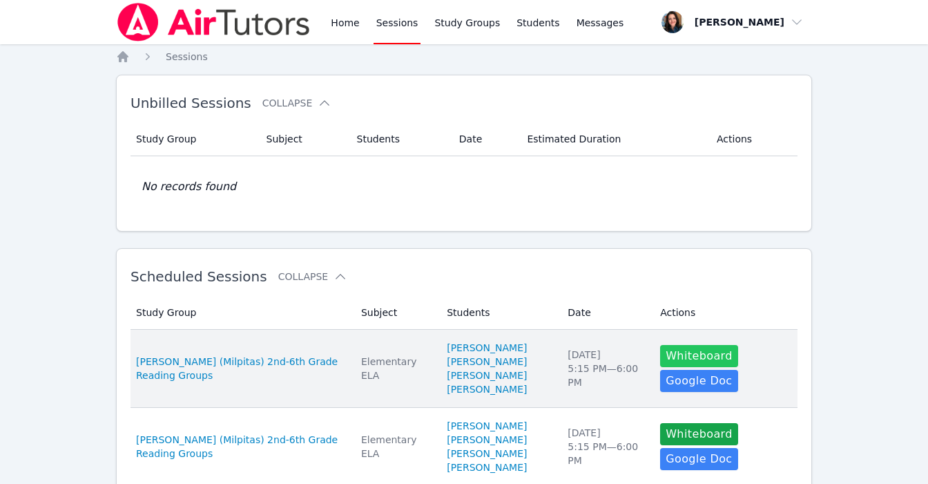
click at [676, 354] on button "Whiteboard" at bounding box center [699, 356] width 78 height 22
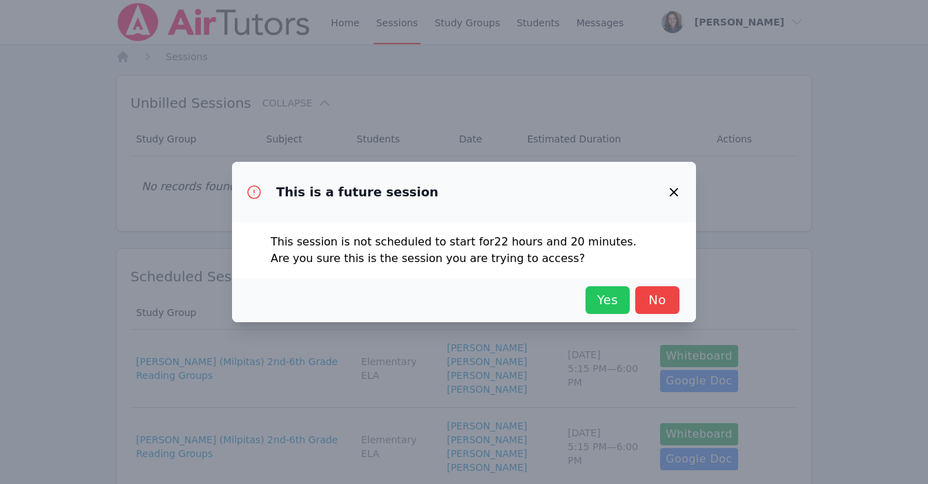
click at [601, 296] on span "Yes" at bounding box center [608, 299] width 30 height 19
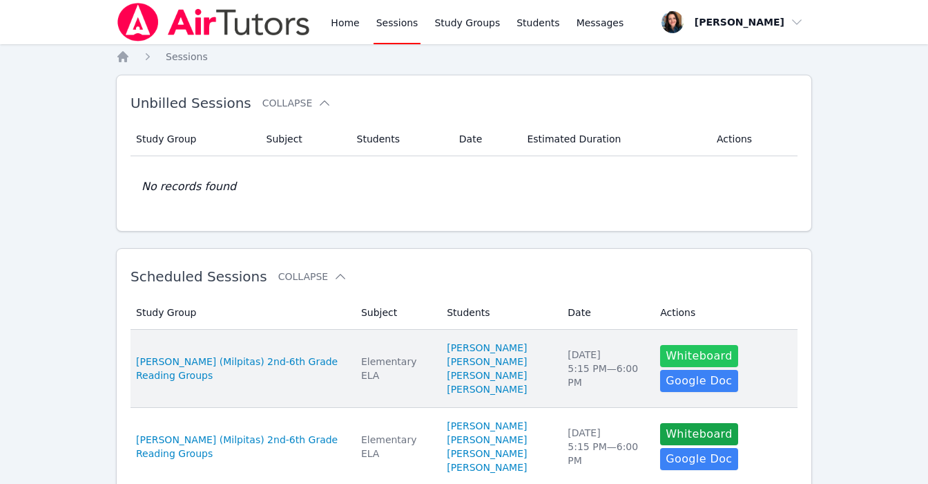
click at [687, 349] on button "Whiteboard" at bounding box center [699, 356] width 78 height 22
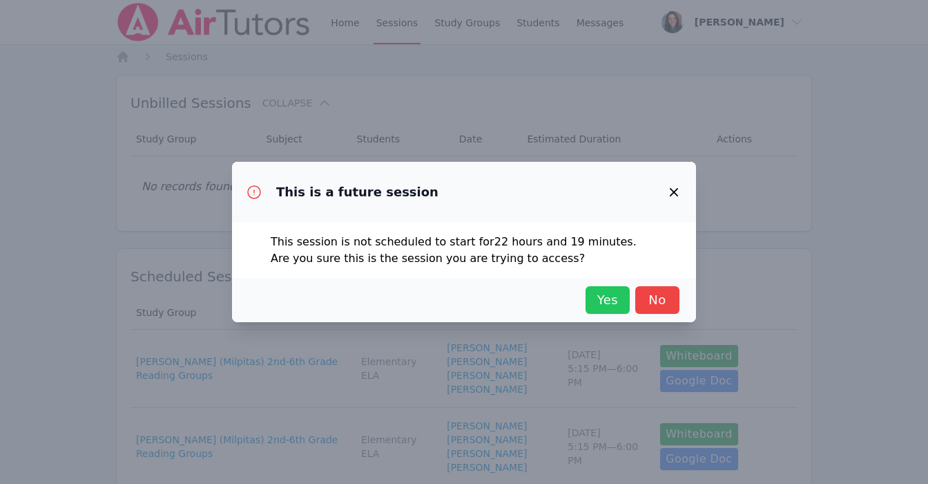
click at [591, 297] on button "Yes" at bounding box center [608, 300] width 44 height 28
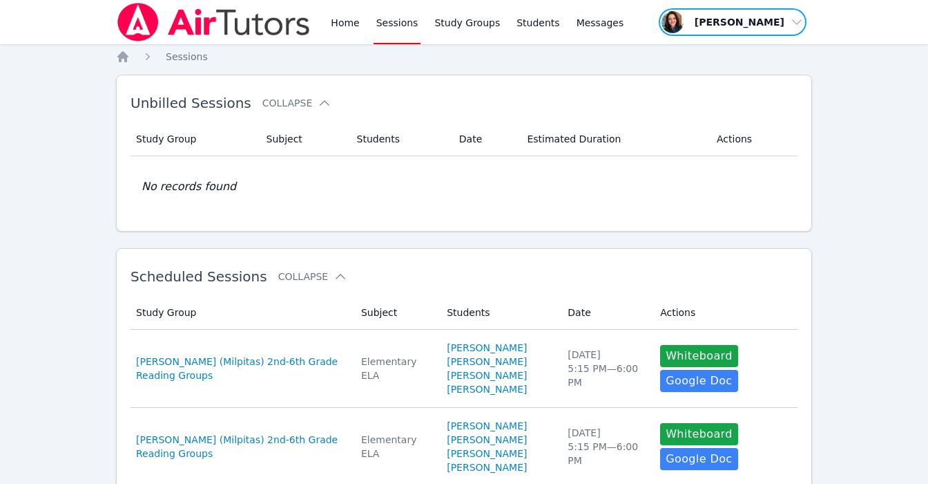
click at [783, 21] on span "button" at bounding box center [733, 22] width 151 height 30
